Goal: Task Accomplishment & Management: Use online tool/utility

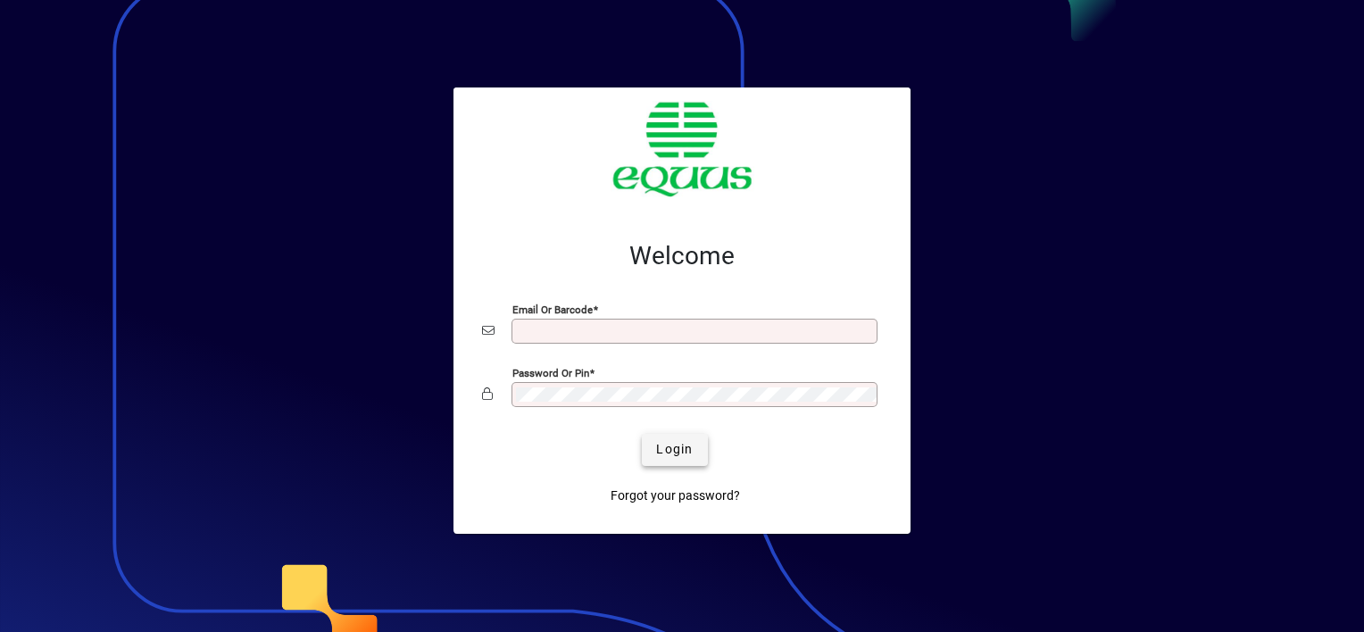
type input "**********"
click at [682, 452] on span "Login" at bounding box center [674, 449] width 37 height 19
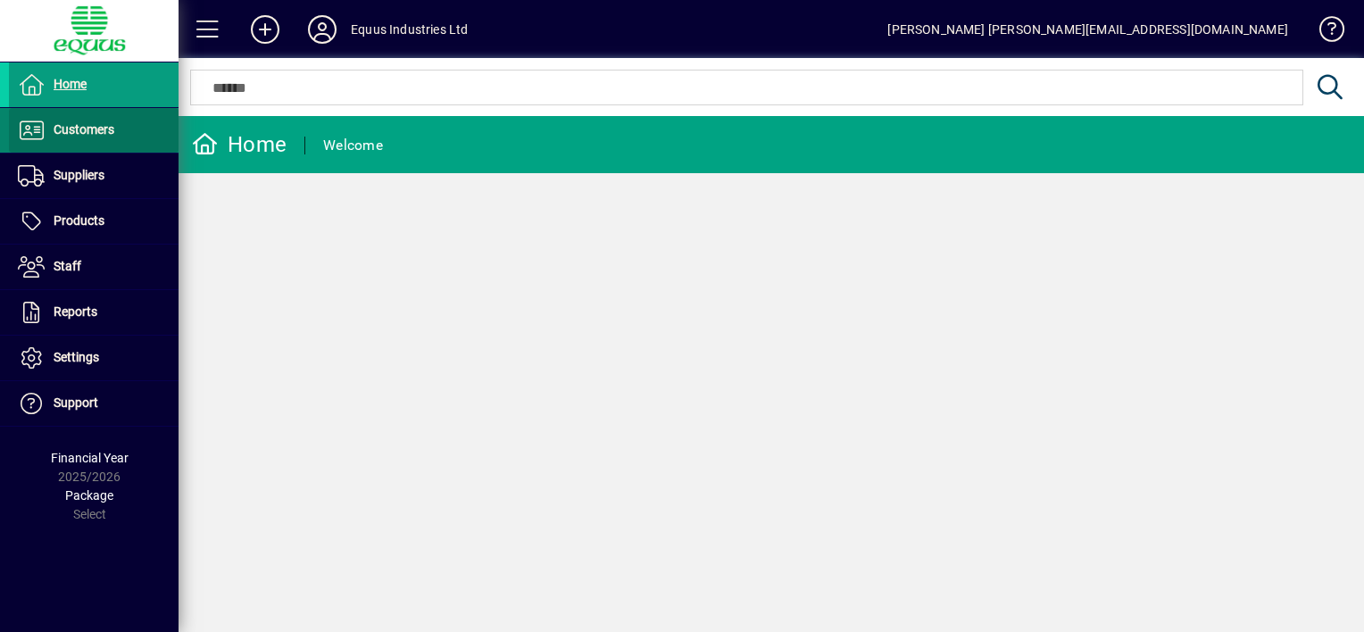
click at [86, 127] on span "Customers" at bounding box center [84, 129] width 61 height 14
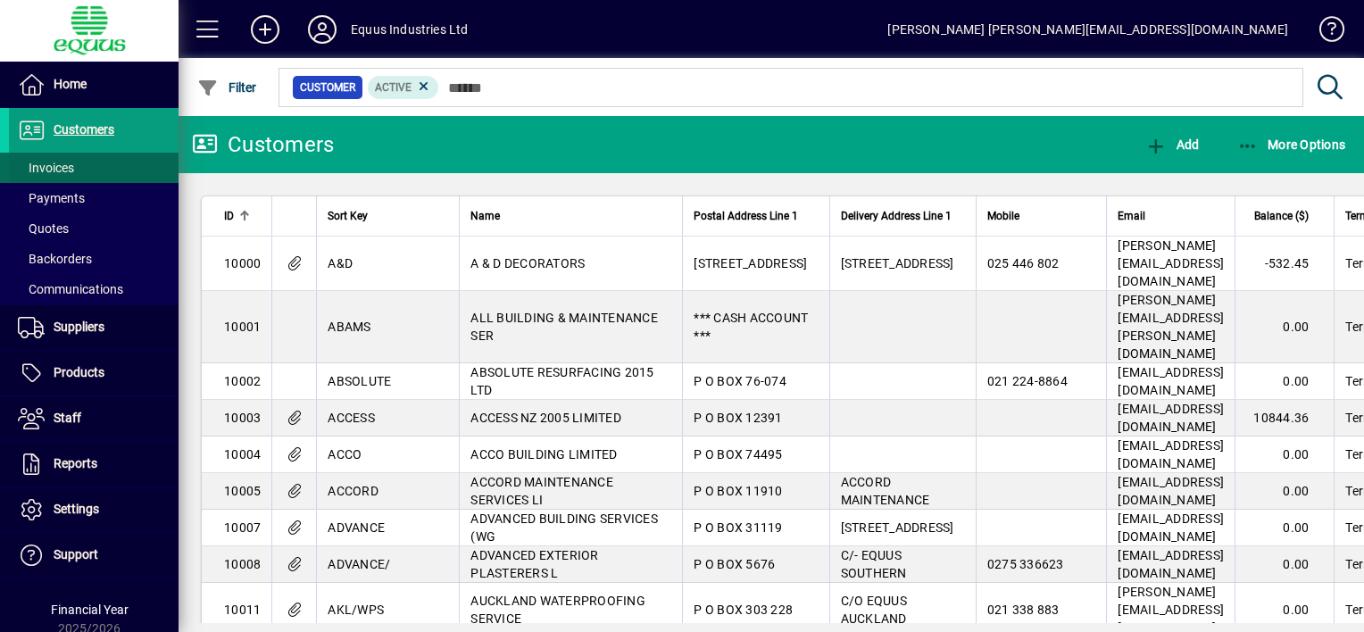
click at [71, 164] on span "Invoices" at bounding box center [46, 168] width 56 height 14
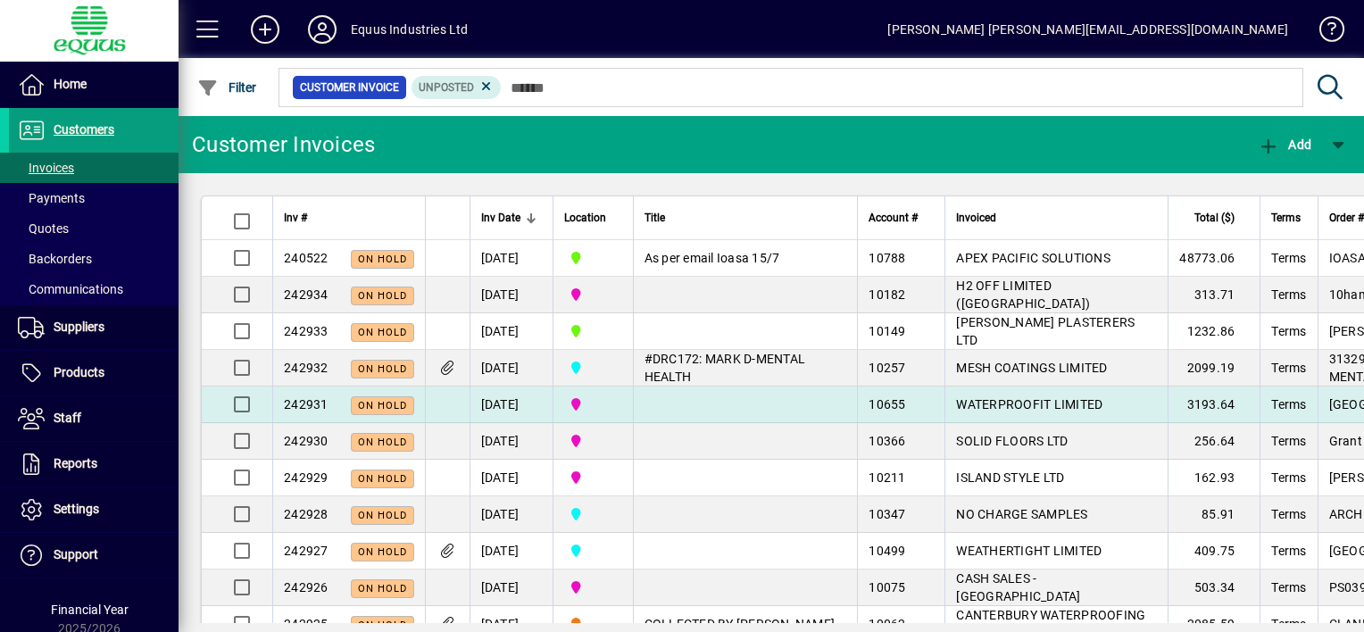
click at [702, 402] on td at bounding box center [745, 405] width 225 height 37
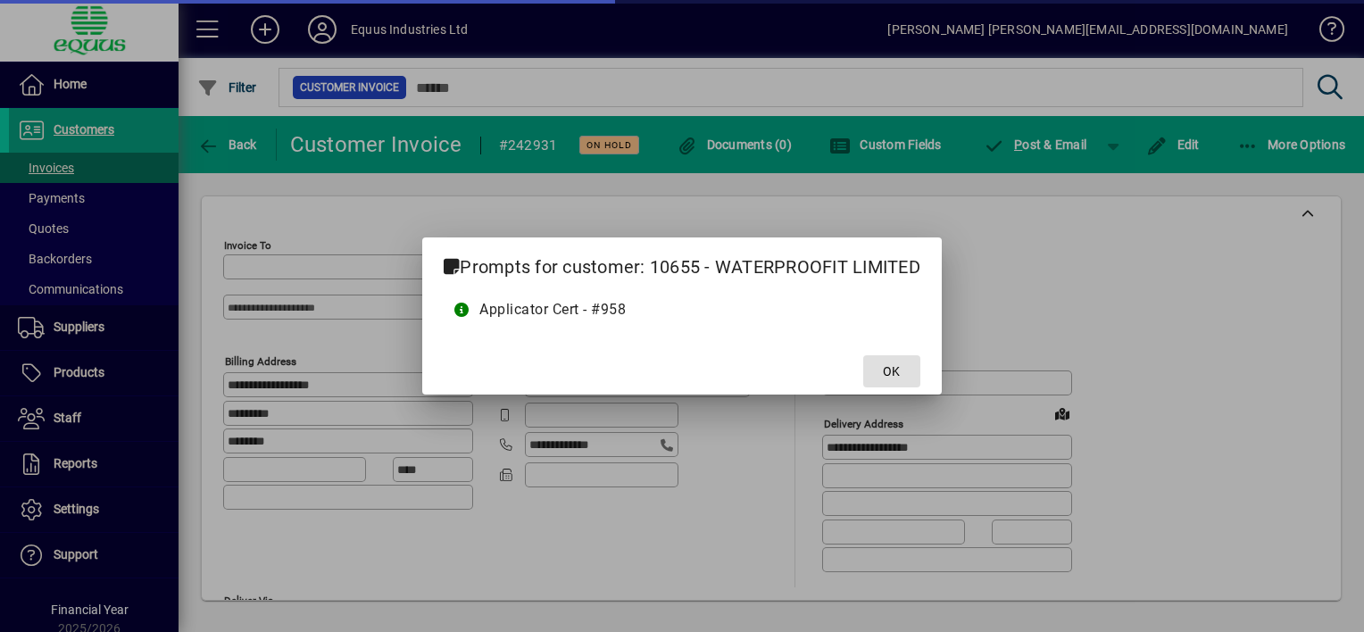
type input "**********"
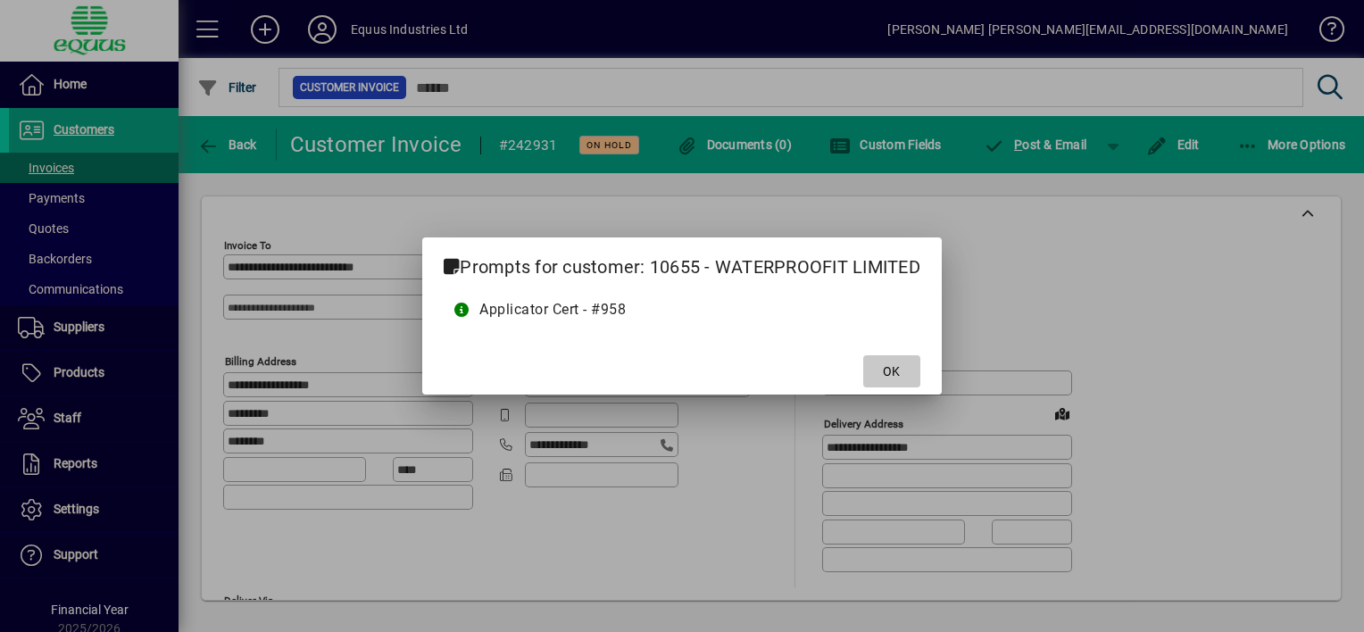
click at [882, 371] on span at bounding box center [891, 371] width 57 height 43
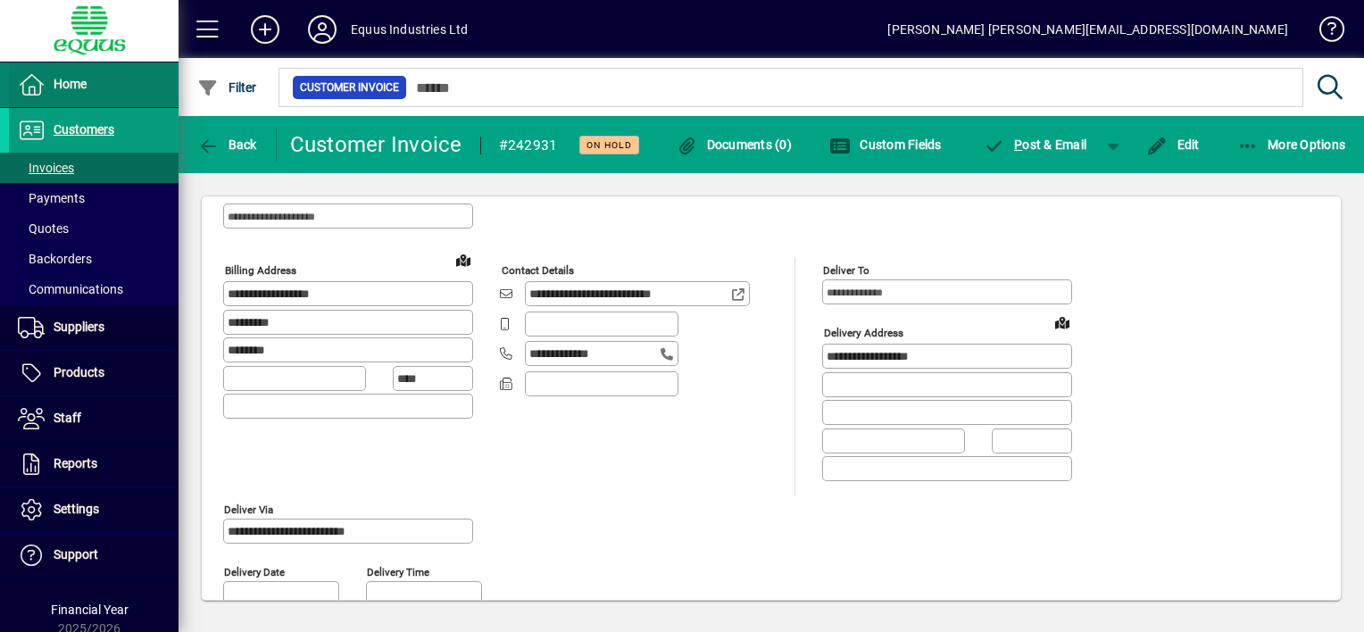
scroll to position [89, 0]
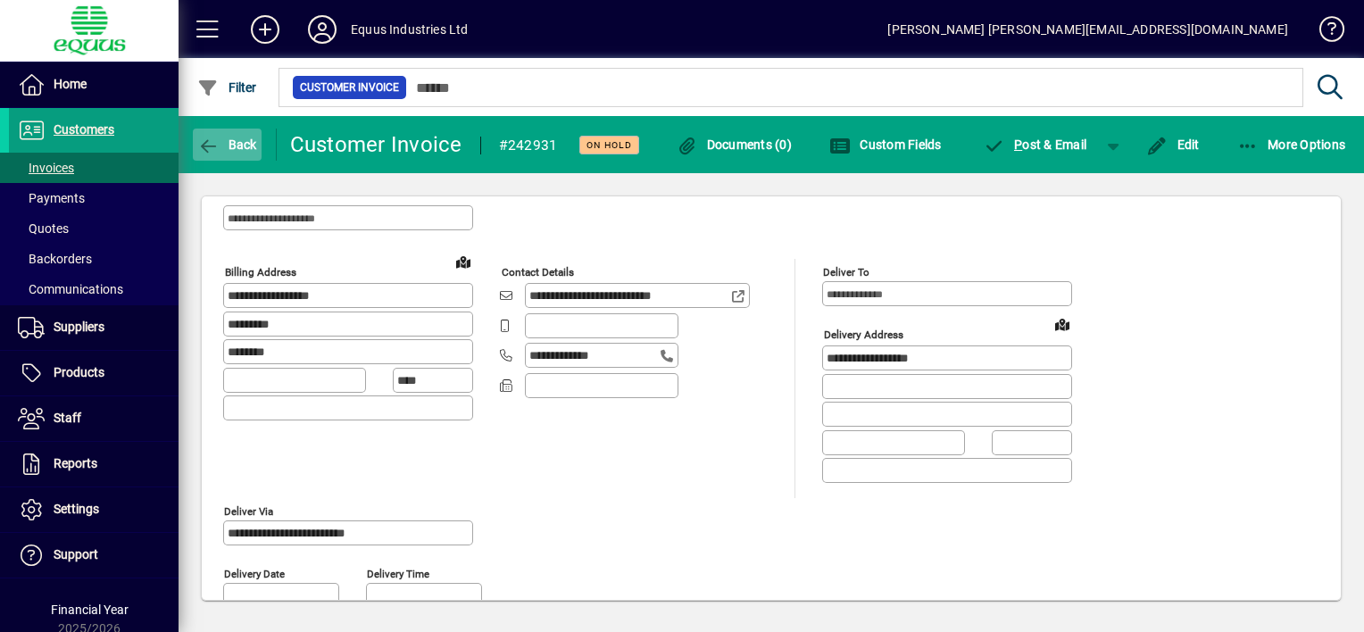
click at [204, 143] on icon "button" at bounding box center [208, 147] width 22 height 18
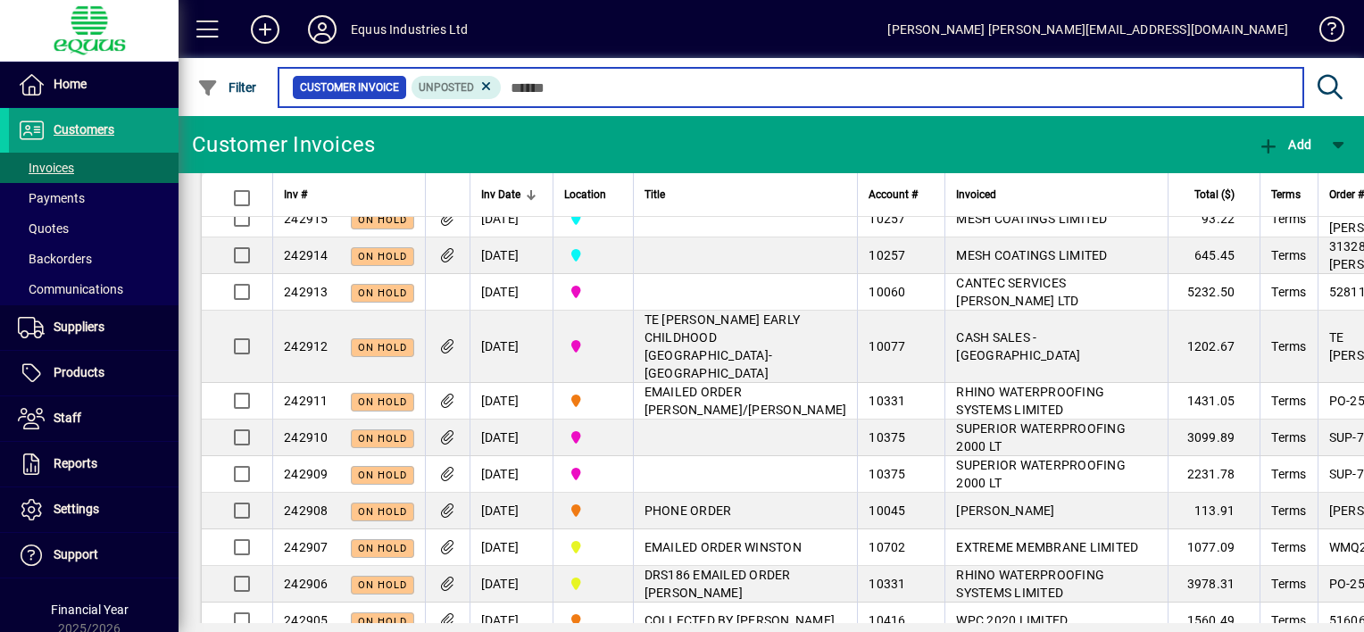
scroll to position [804, 0]
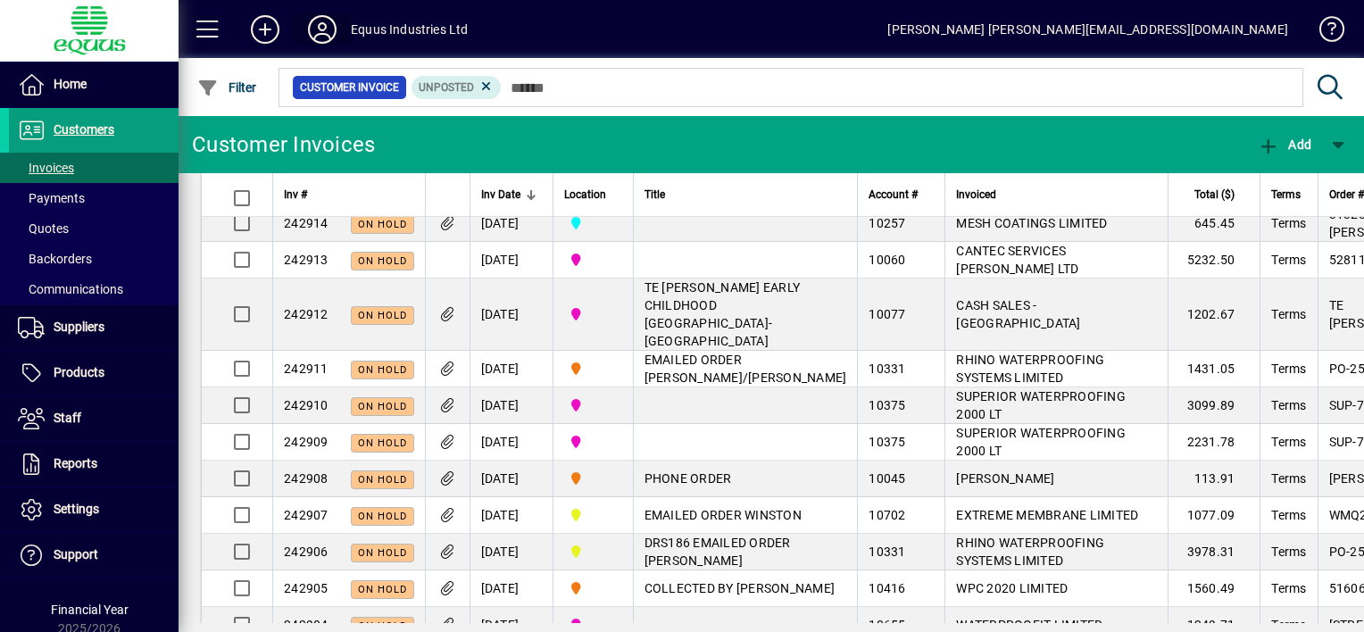
click at [321, 28] on icon at bounding box center [322, 29] width 36 height 29
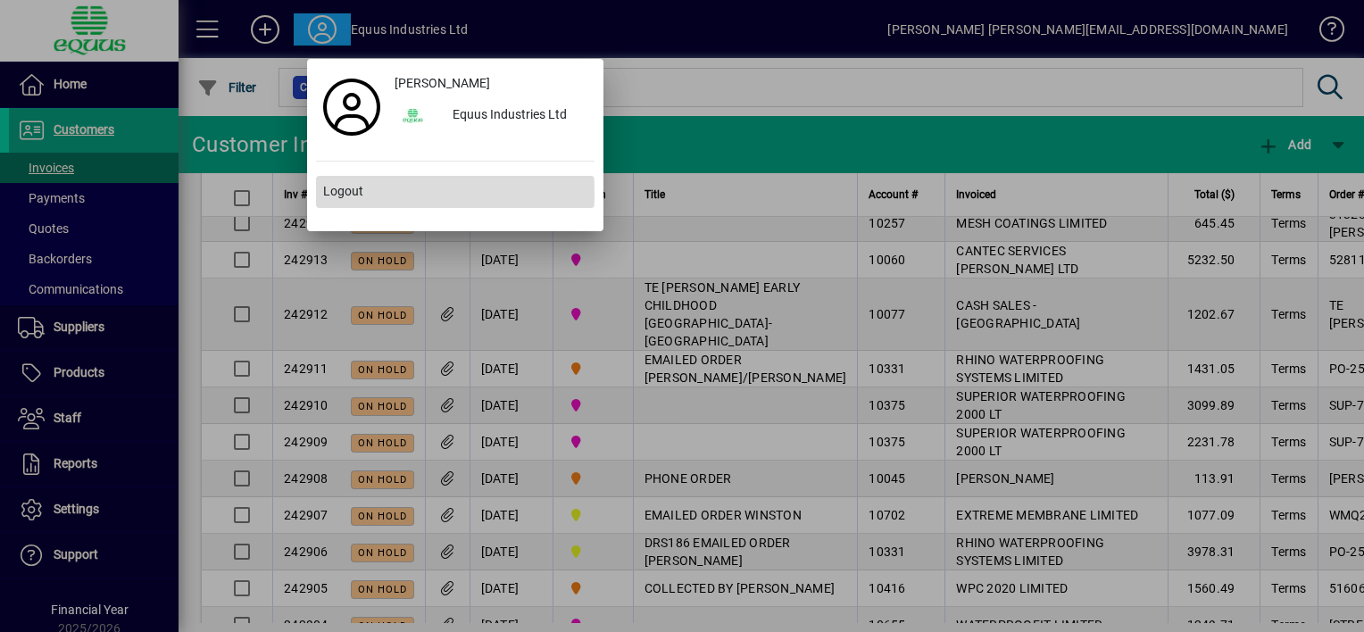
click at [353, 194] on span "Logout" at bounding box center [343, 191] width 40 height 19
